Goal: Find specific page/section: Find specific page/section

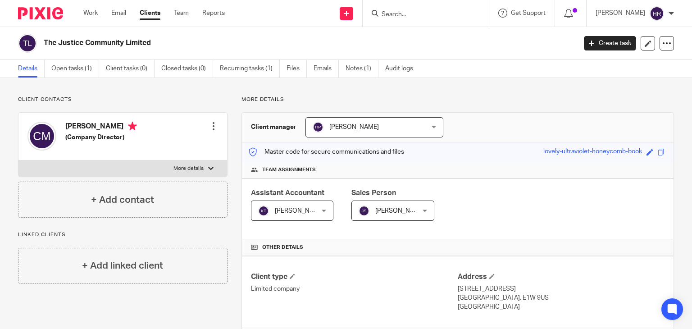
scroll to position [119, 0]
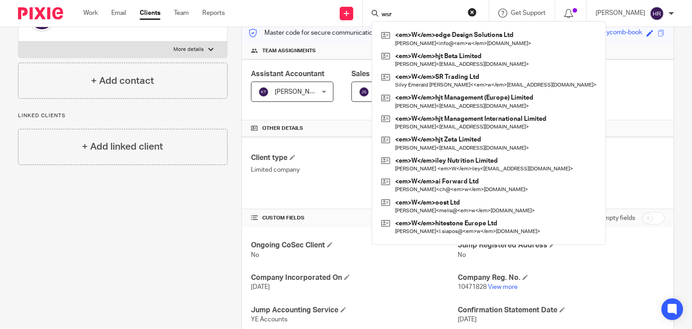
type input "wsr"
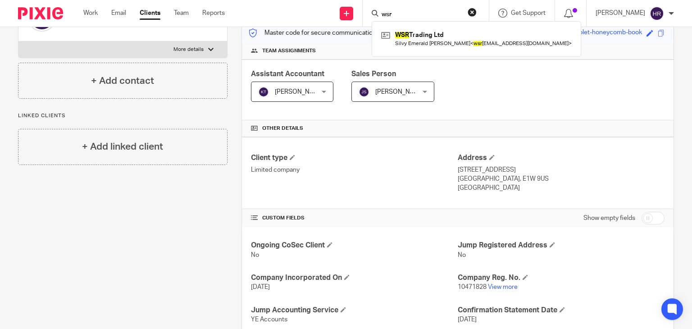
click at [400, 34] on link at bounding box center [476, 38] width 195 height 21
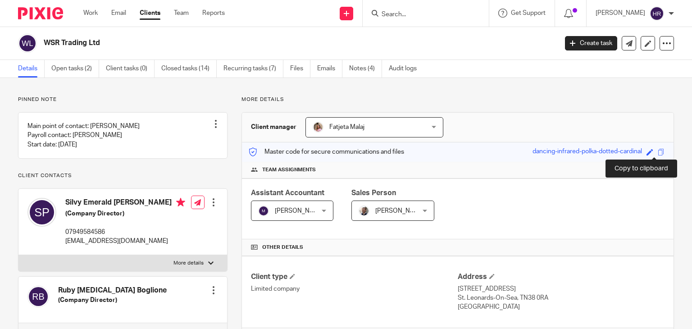
click at [658, 154] on span at bounding box center [661, 152] width 7 height 7
